Goal: Task Accomplishment & Management: Manage account settings

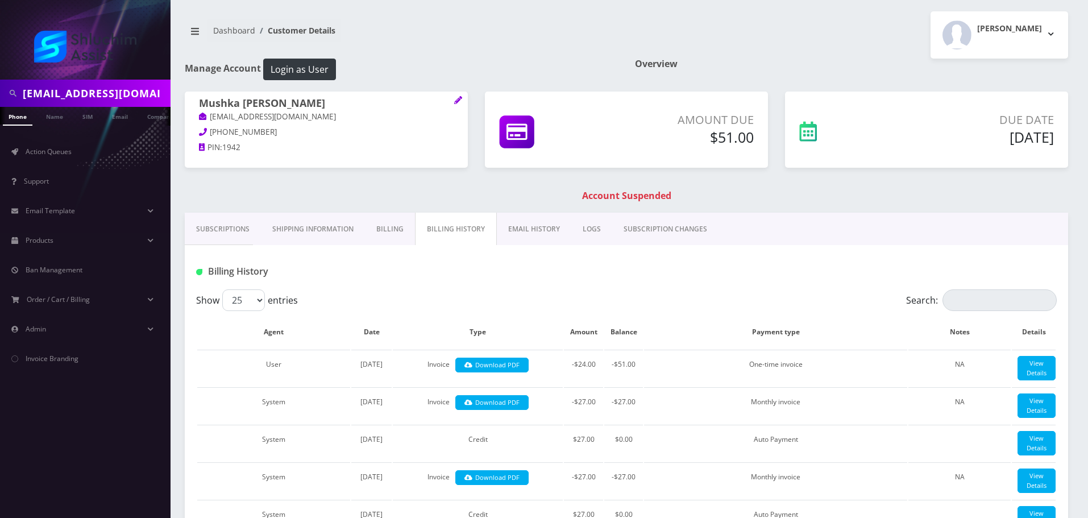
click at [113, 92] on input "[EMAIL_ADDRESS][DOMAIN_NAME]" at bounding box center [95, 93] width 145 height 22
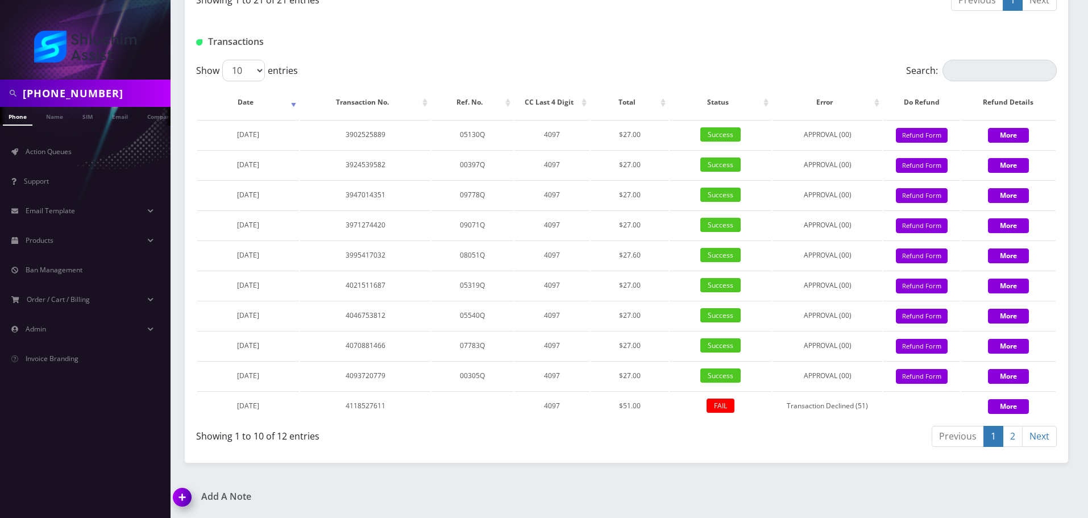
click at [81, 96] on input "[PHONE_NUMBER]" at bounding box center [95, 93] width 145 height 22
type input "3476162338"
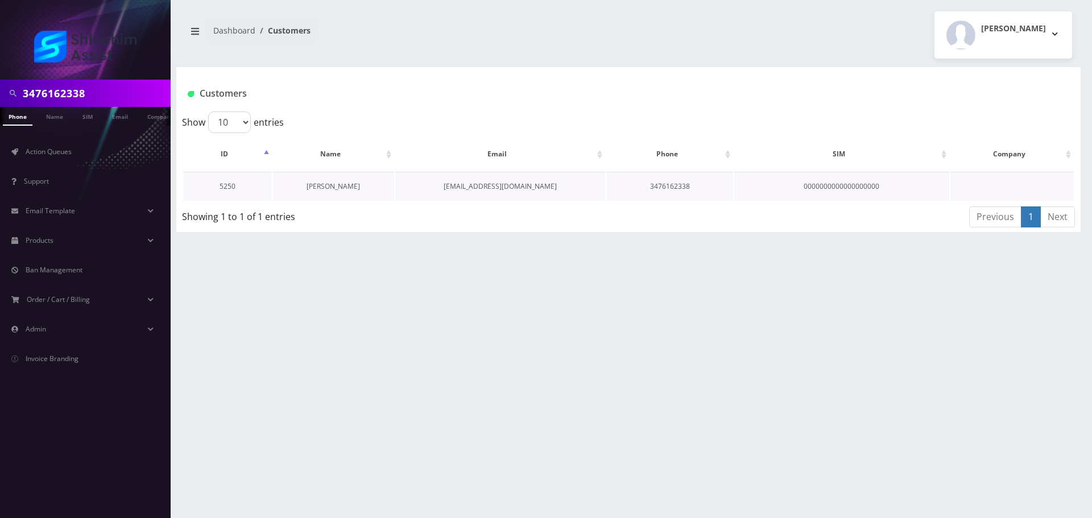
click at [333, 185] on link "[PERSON_NAME]" at bounding box center [332, 186] width 53 height 10
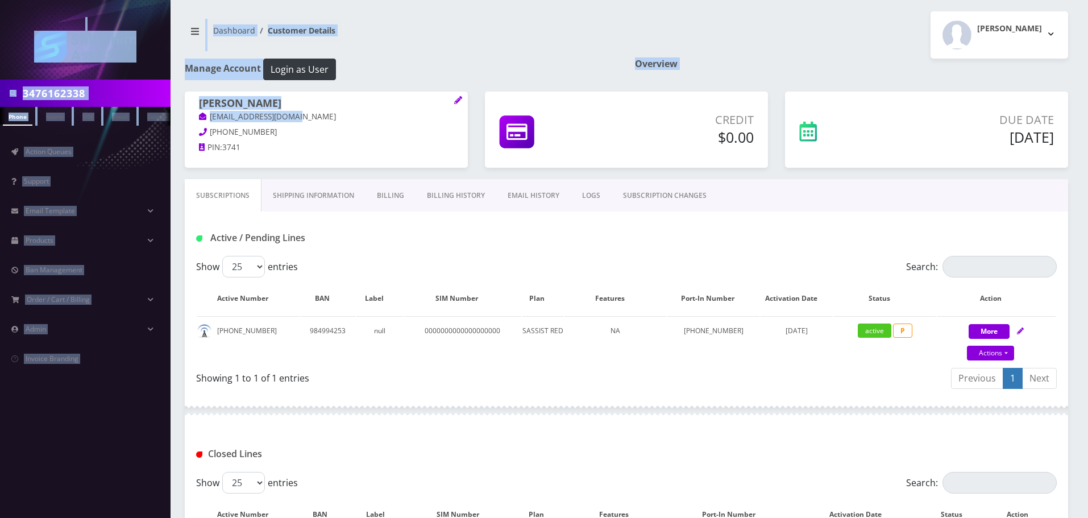
drag, startPoint x: 313, startPoint y: 117, endPoint x: 304, endPoint y: 119, distance: 9.5
click at [304, 119] on body "3476162338 Phone Name SIM Email Company Customer Action Queues Support Email Te…" at bounding box center [544, 329] width 1088 height 659
click at [303, 119] on p "faygisufrin@gmail.com" at bounding box center [326, 117] width 255 height 13
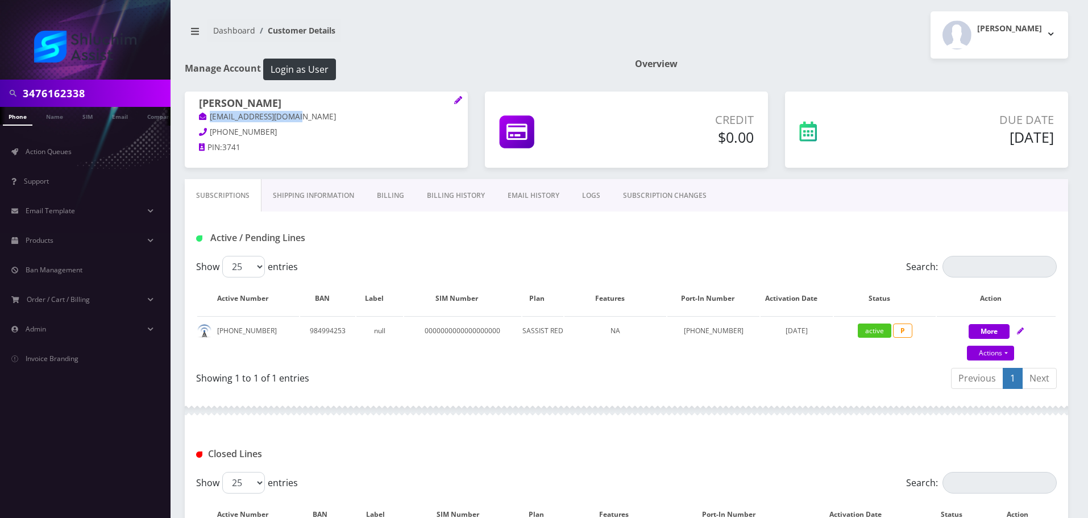
drag, startPoint x: 291, startPoint y: 118, endPoint x: 206, endPoint y: 118, distance: 84.2
click at [206, 118] on p "faygisufrin@gmail.com" at bounding box center [326, 117] width 255 height 13
copy link "faygisufrin@gmail.com"
drag, startPoint x: 280, startPoint y: 101, endPoint x: 188, endPoint y: 103, distance: 92.7
click at [188, 103] on div "Faygi Sufrin faygisufrin@gmail.com 347-616-2338 PIN: 3741" at bounding box center [326, 127] width 283 height 71
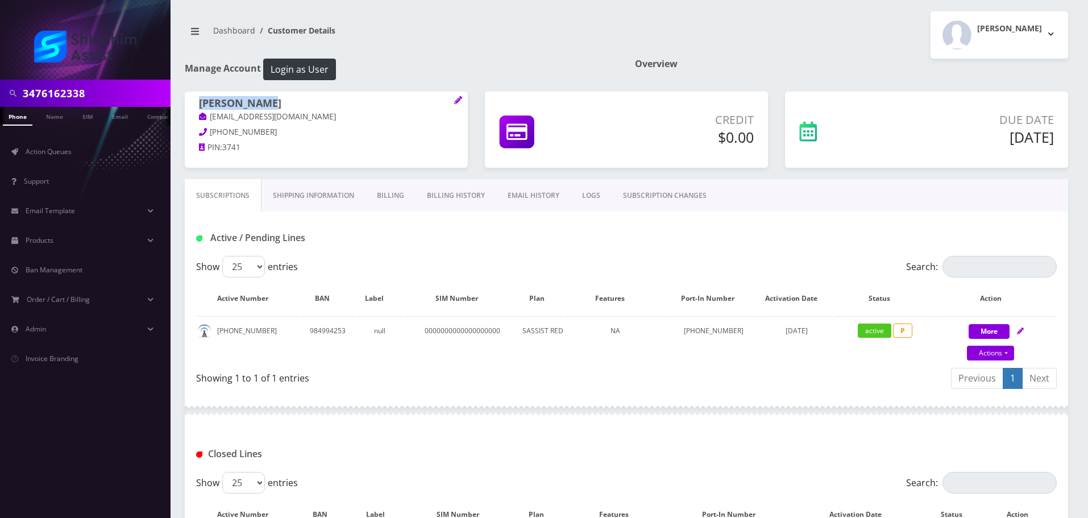
copy h1 "Faygi Sufrin"
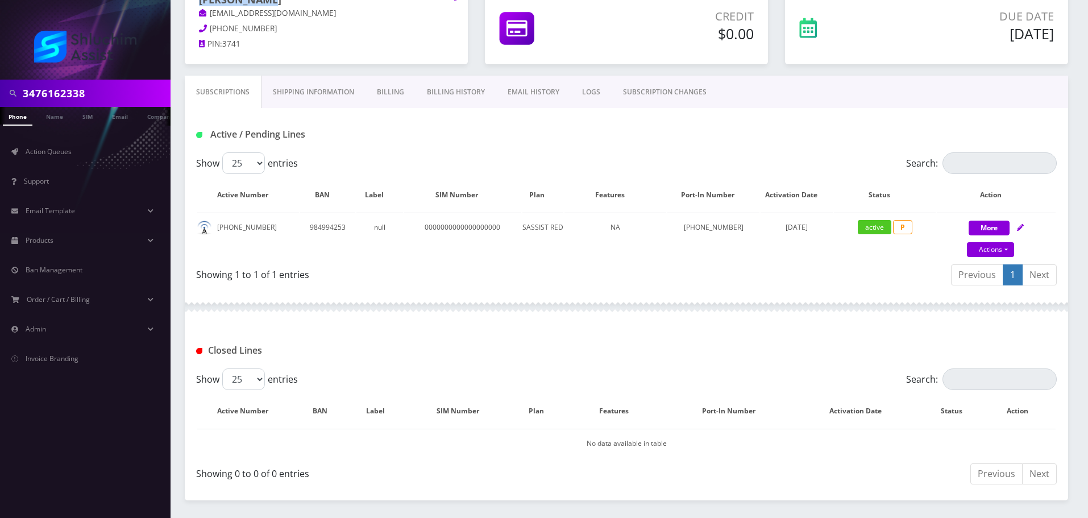
scroll to position [114, 0]
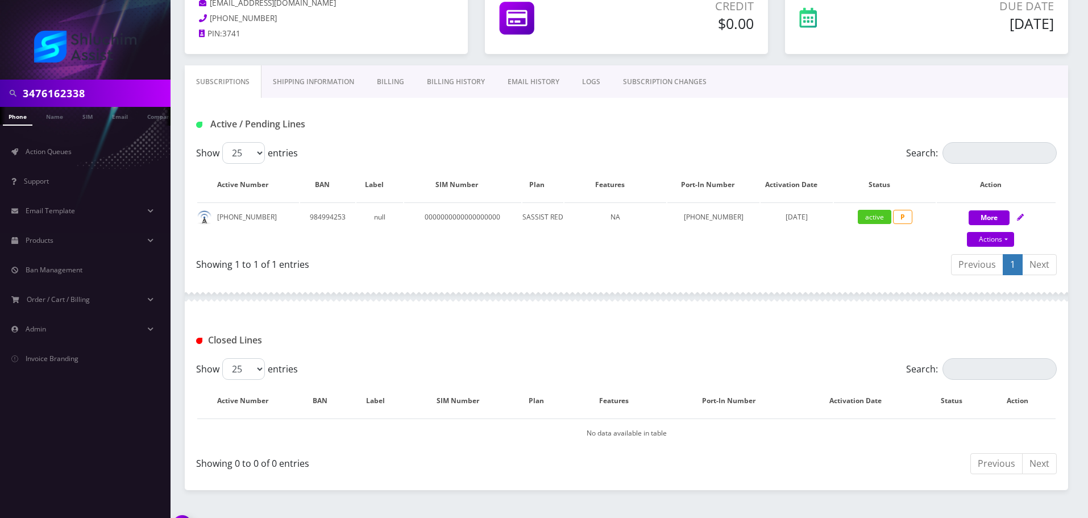
click at [438, 82] on link "Billing History" at bounding box center [456, 81] width 81 height 33
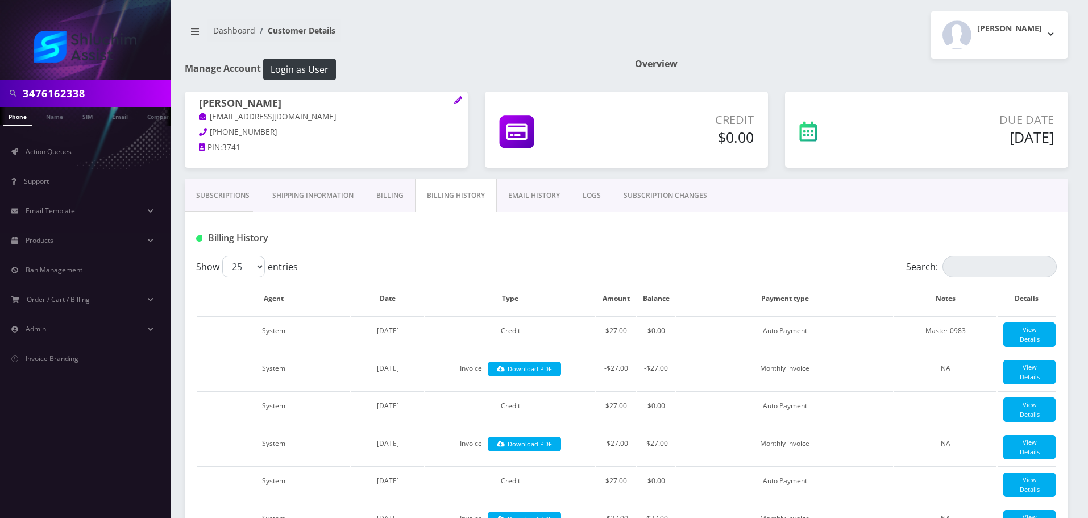
click at [405, 177] on div "Faygi Sufrin faygisufrin@gmail.com 347-616-2338 PIN: 3741" at bounding box center [326, 136] width 300 height 88
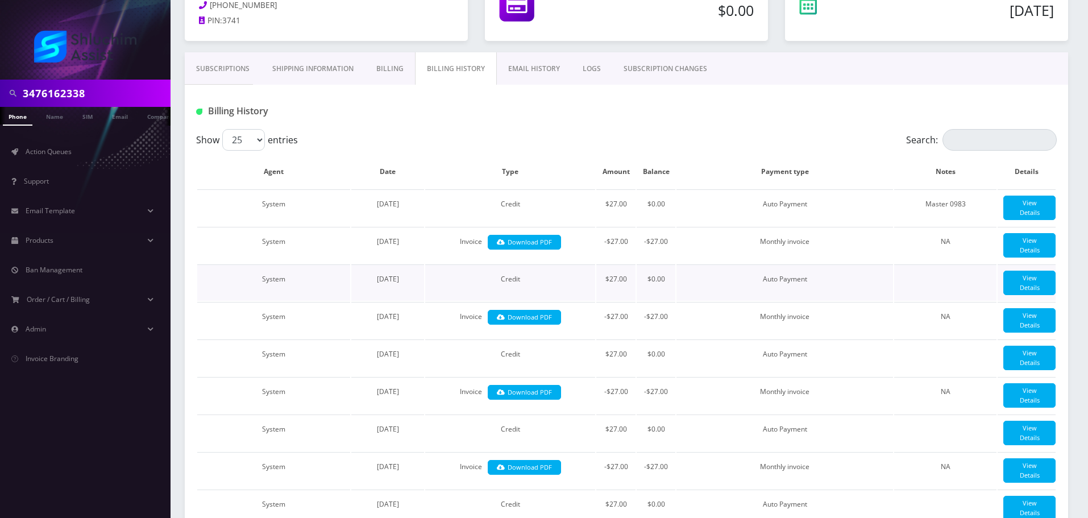
scroll to position [76, 0]
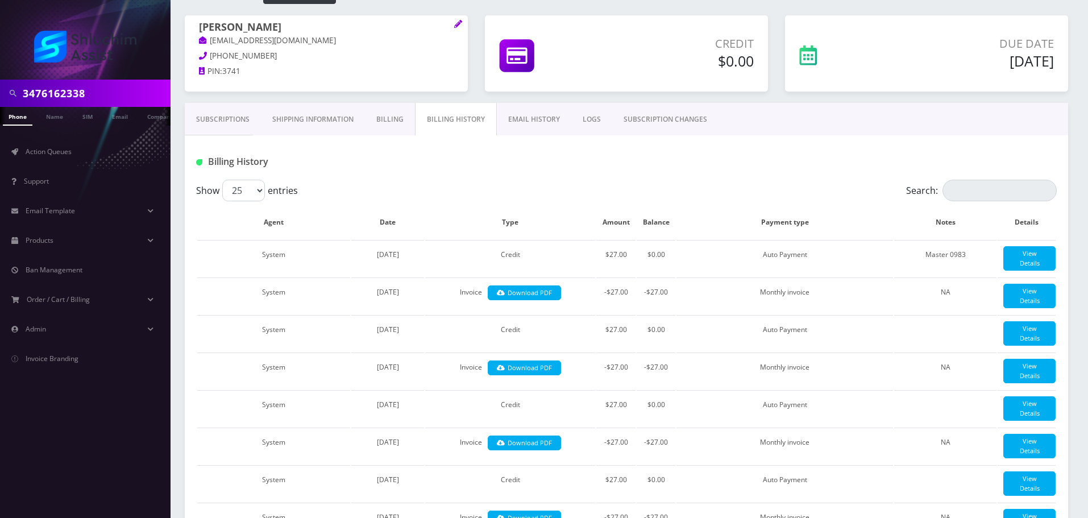
click at [239, 118] on link "Subscriptions" at bounding box center [223, 119] width 76 height 33
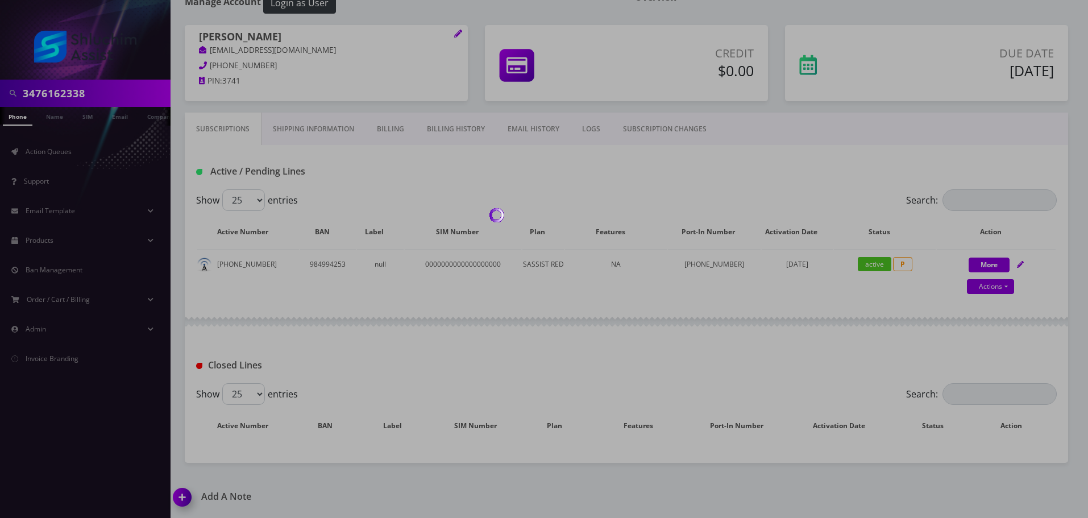
scroll to position [76, 0]
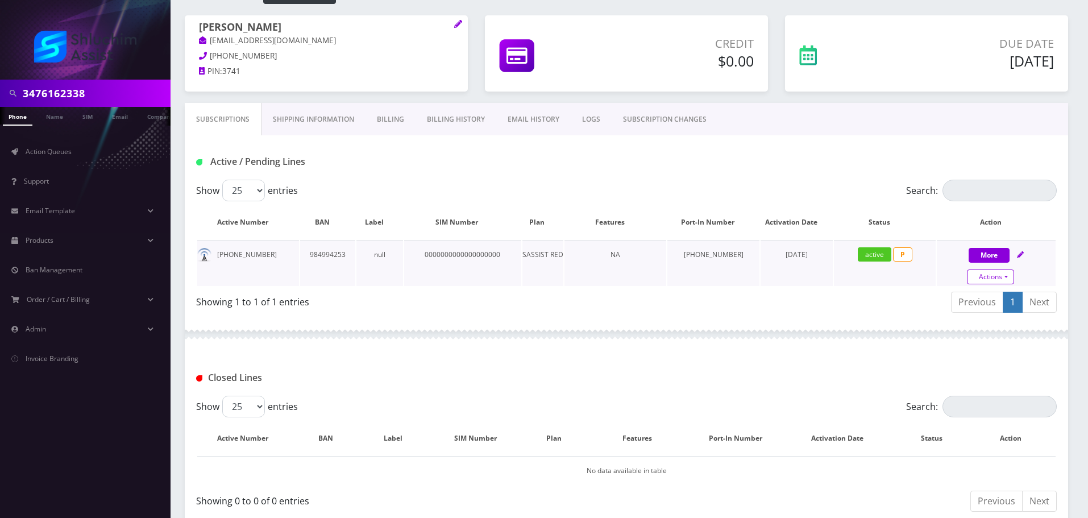
click at [1001, 277] on link "Actions" at bounding box center [990, 277] width 47 height 15
select select "307"
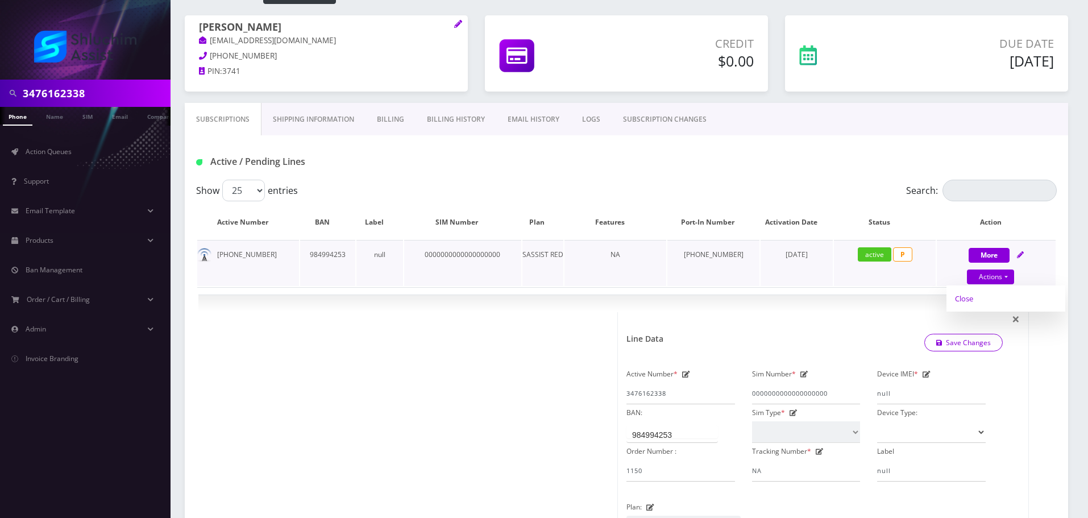
click at [989, 295] on link "Close" at bounding box center [1006, 298] width 119 height 17
type input "08/18/2025"
select select "307"
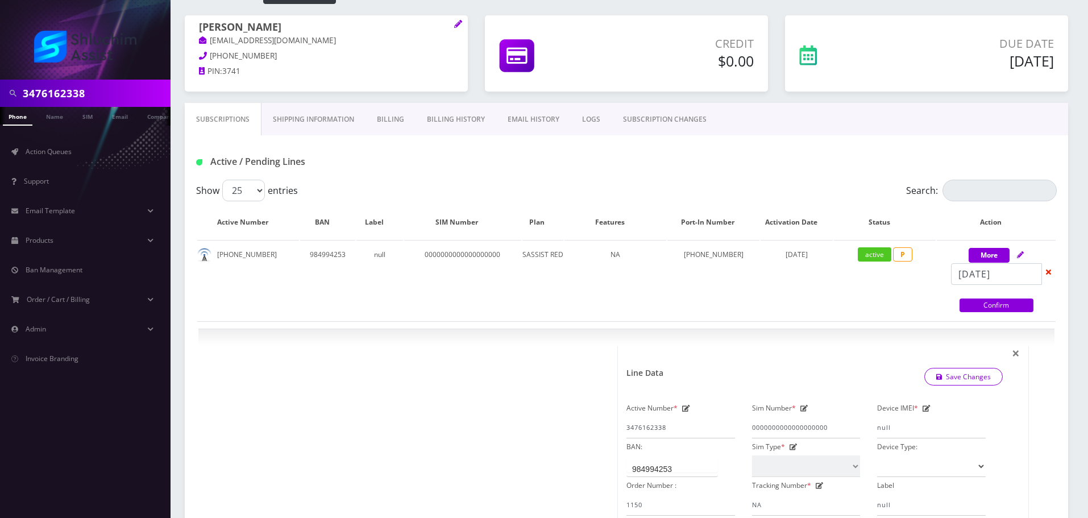
click at [987, 307] on link "Confirm" at bounding box center [997, 306] width 74 height 14
select select "307"
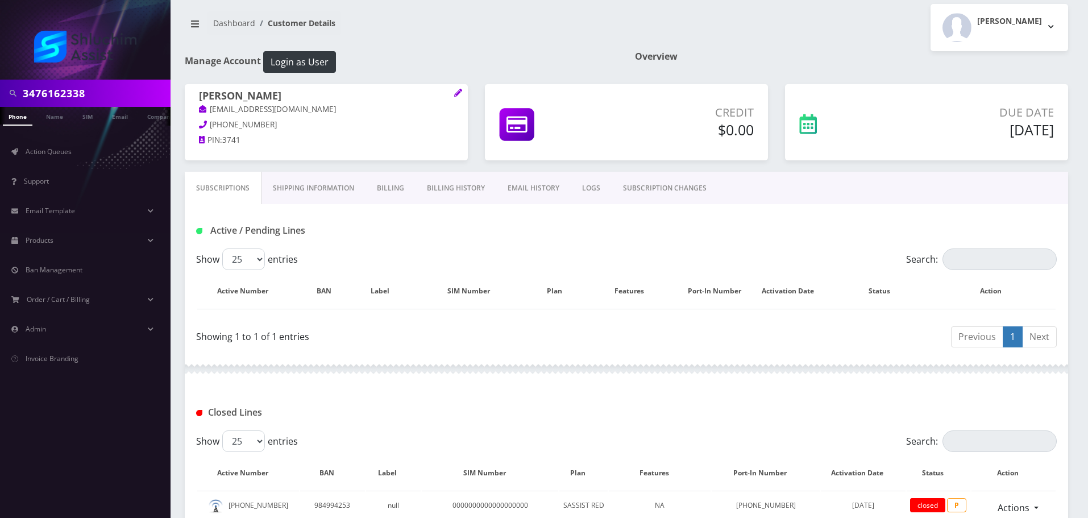
scroll to position [0, 0]
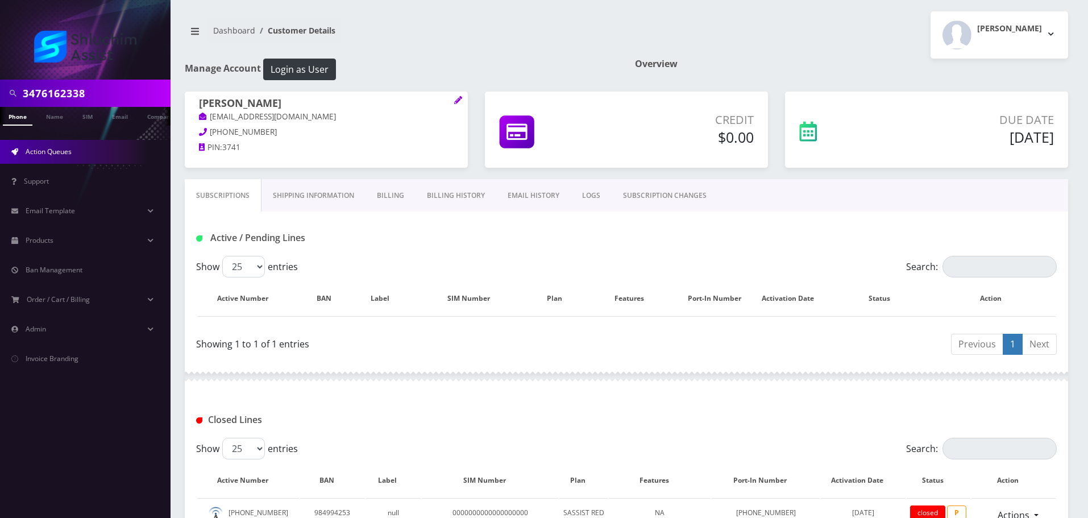
drag, startPoint x: 55, startPoint y: 151, endPoint x: 64, endPoint y: 151, distance: 9.1
click at [55, 152] on span "Action Queues" at bounding box center [49, 152] width 46 height 10
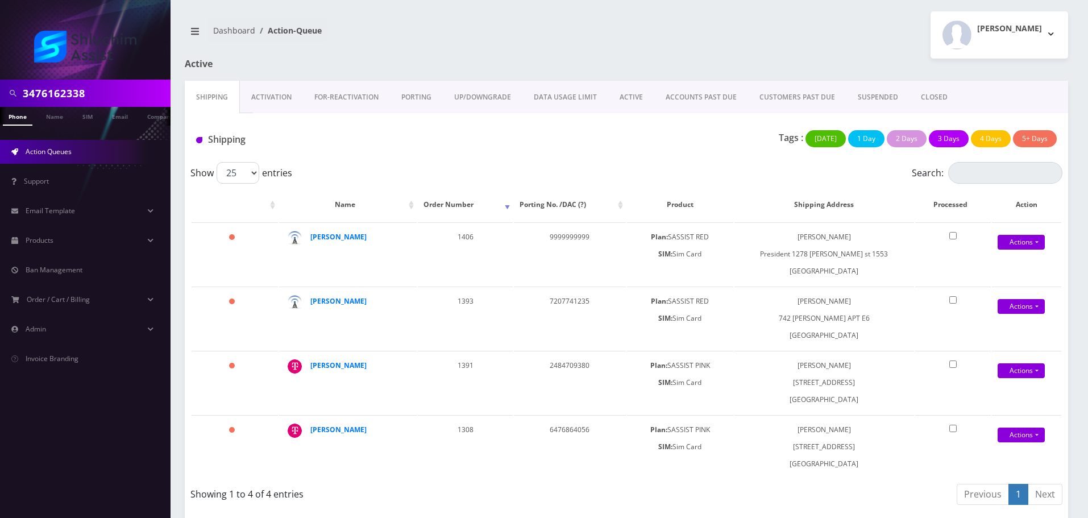
click at [605, 97] on link "DATA USAGE LIMIT" at bounding box center [566, 97] width 86 height 33
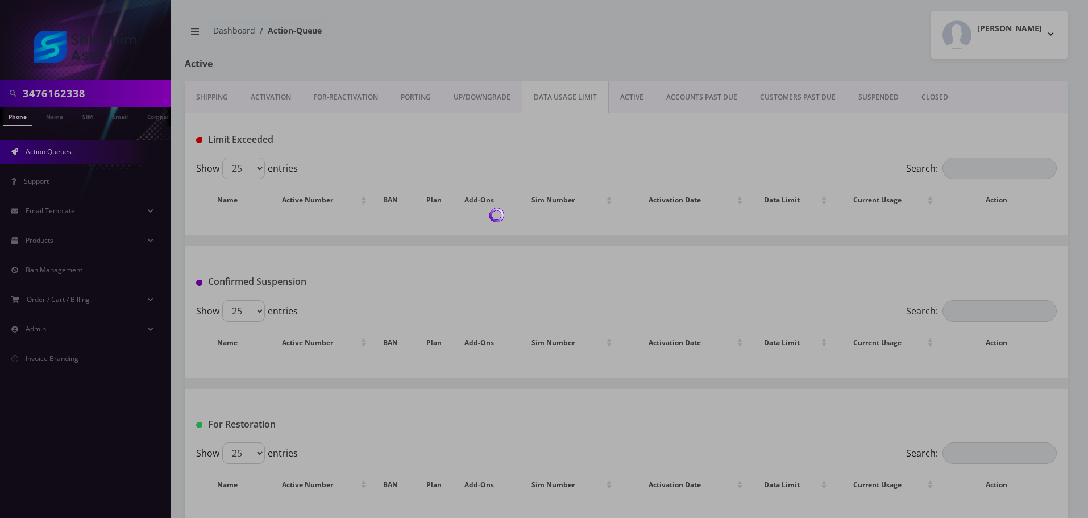
click at [628, 95] on div at bounding box center [544, 259] width 1088 height 518
click at [629, 97] on div at bounding box center [544, 259] width 1088 height 518
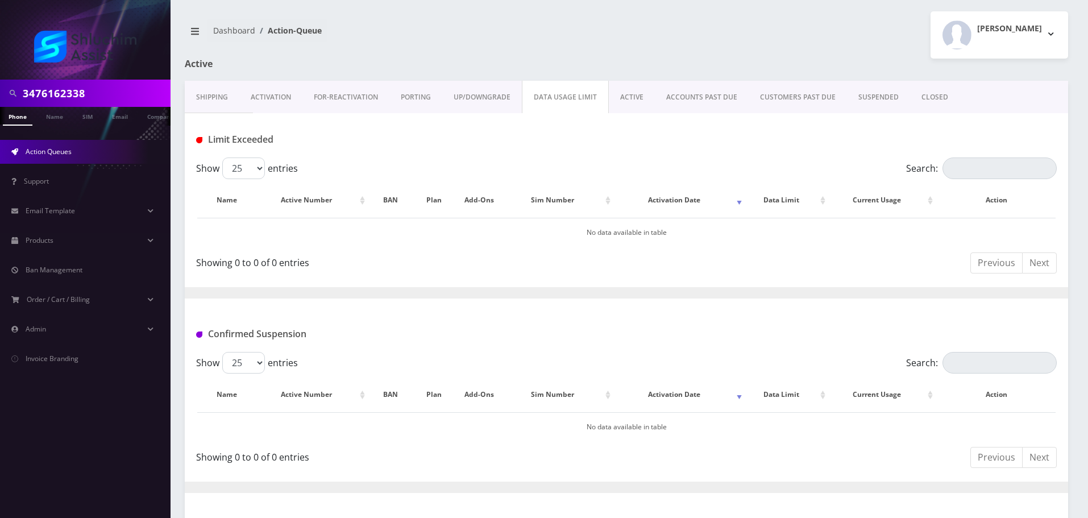
click at [629, 97] on link "ACTIVE" at bounding box center [632, 97] width 46 height 33
click at [0, 0] on div at bounding box center [0, 0] width 0 height 0
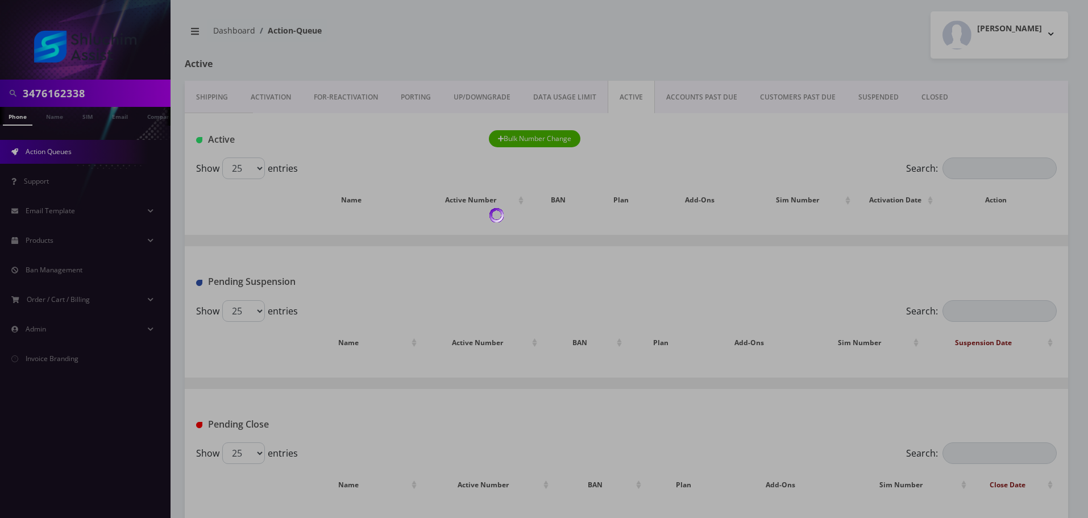
click at [629, 98] on div at bounding box center [544, 259] width 1088 height 518
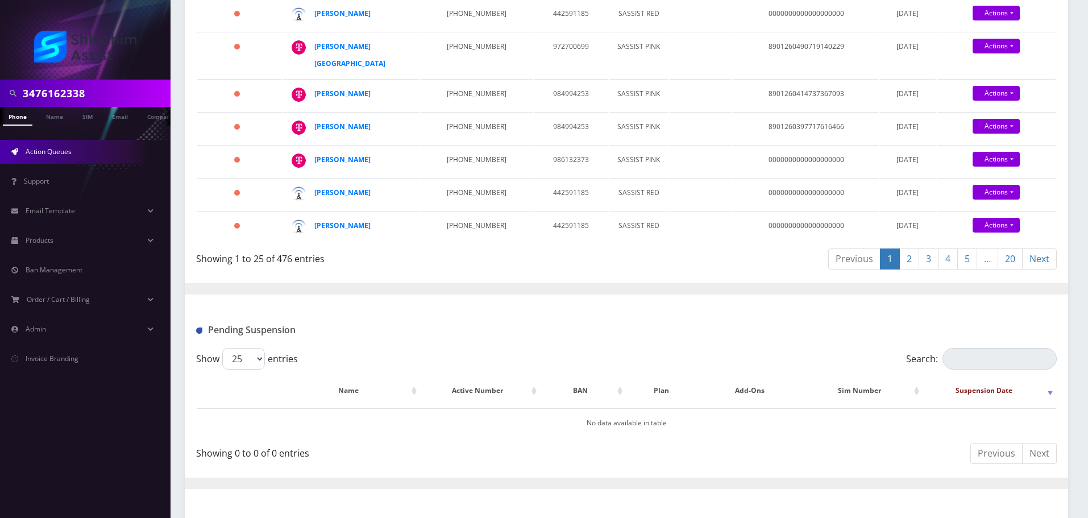
click at [1012, 270] on link "20" at bounding box center [1010, 258] width 25 height 21
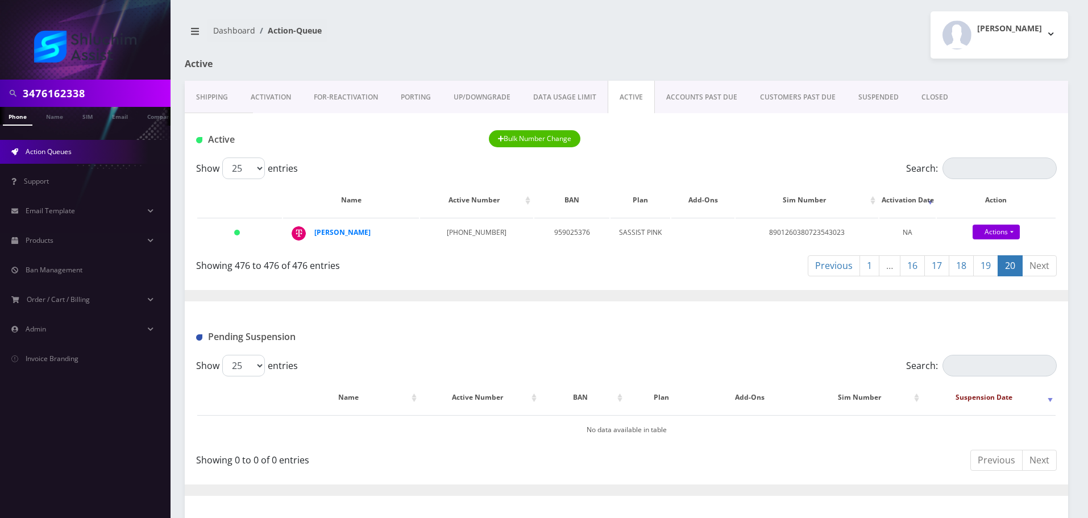
click at [96, 95] on input "3476162338" at bounding box center [95, 93] width 145 height 22
click at [203, 100] on link "Shipping" at bounding box center [212, 97] width 55 height 33
